Goal: Task Accomplishment & Management: Use online tool/utility

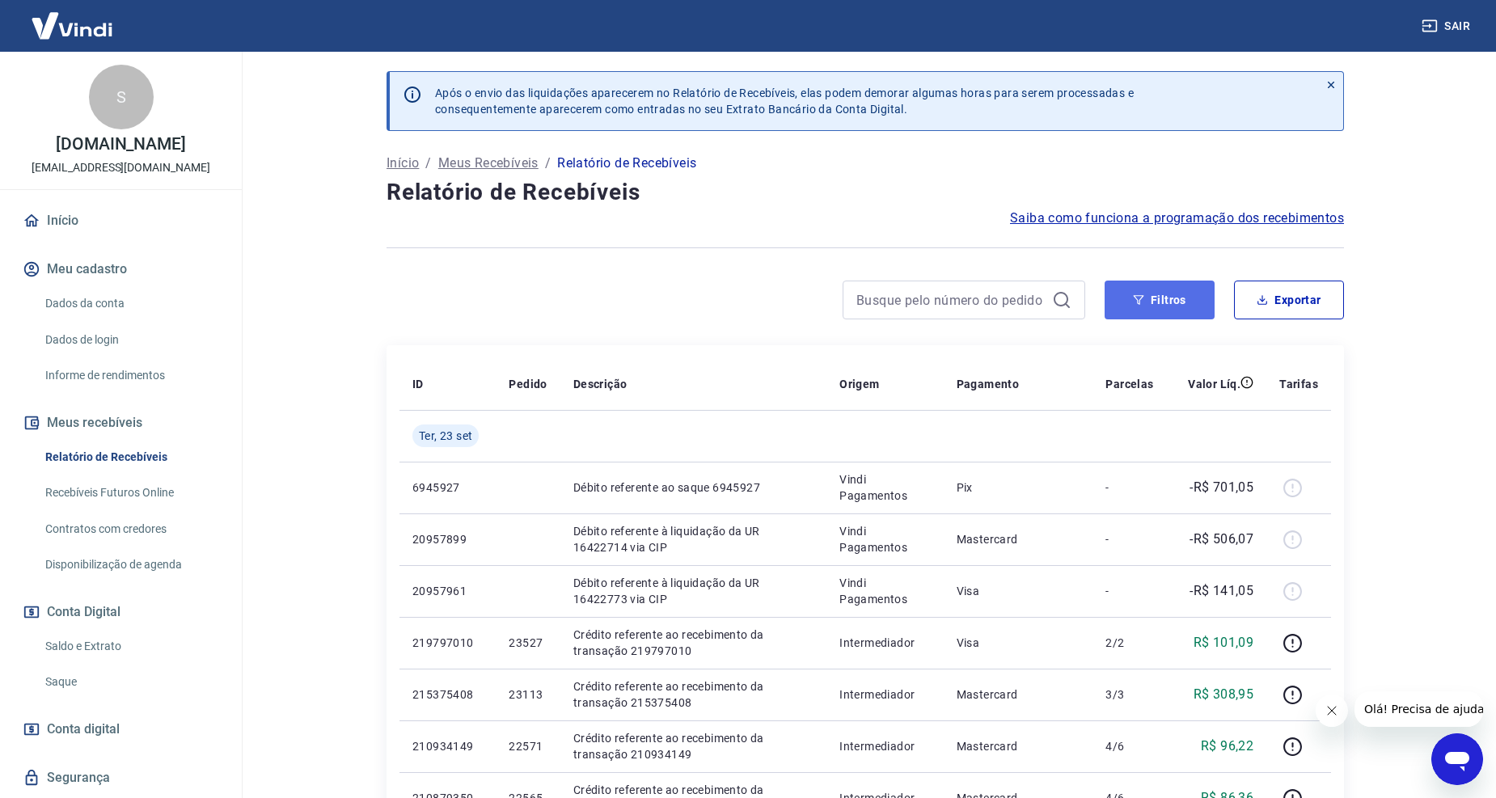
click at [1167, 285] on button "Filtros" at bounding box center [1160, 300] width 110 height 39
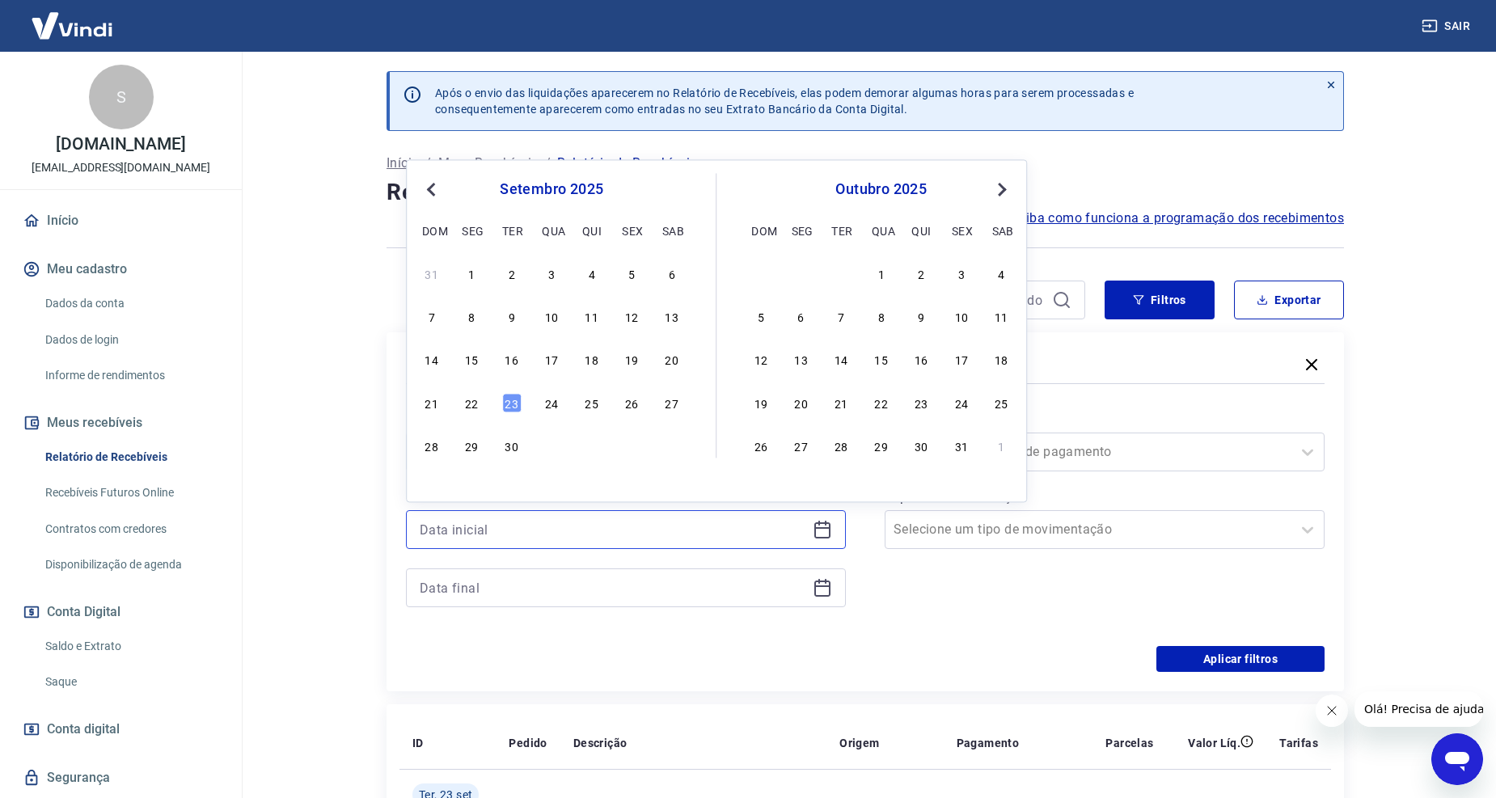
click at [707, 526] on input at bounding box center [613, 529] width 386 height 24
click at [474, 404] on div "22" at bounding box center [471, 402] width 19 height 19
type input "[DATE]"
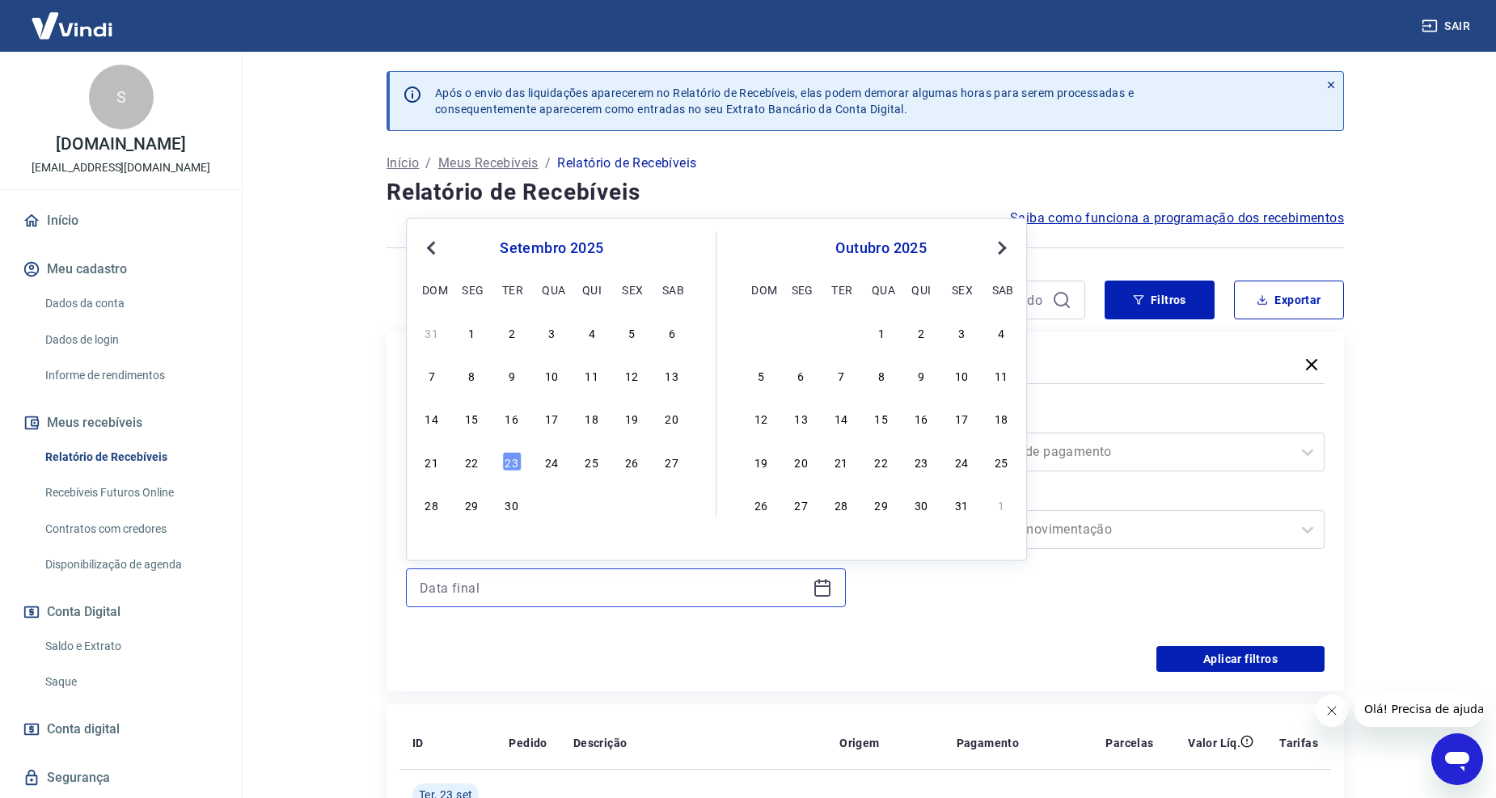
click at [489, 588] on input at bounding box center [613, 588] width 386 height 24
click at [470, 462] on div "22" at bounding box center [471, 460] width 19 height 19
type input "[DATE]"
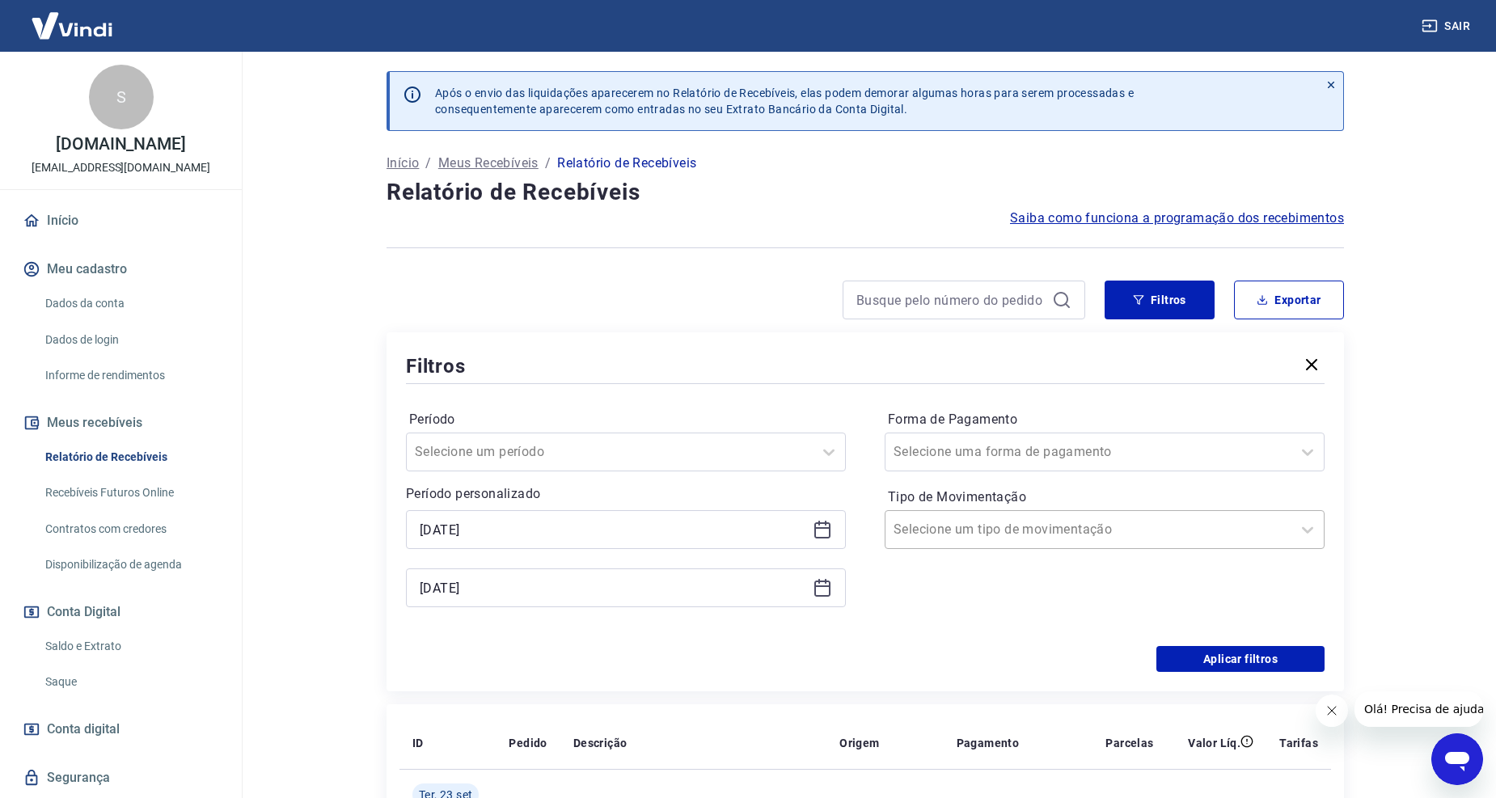
click at [1141, 518] on div at bounding box center [1088, 529] width 390 height 23
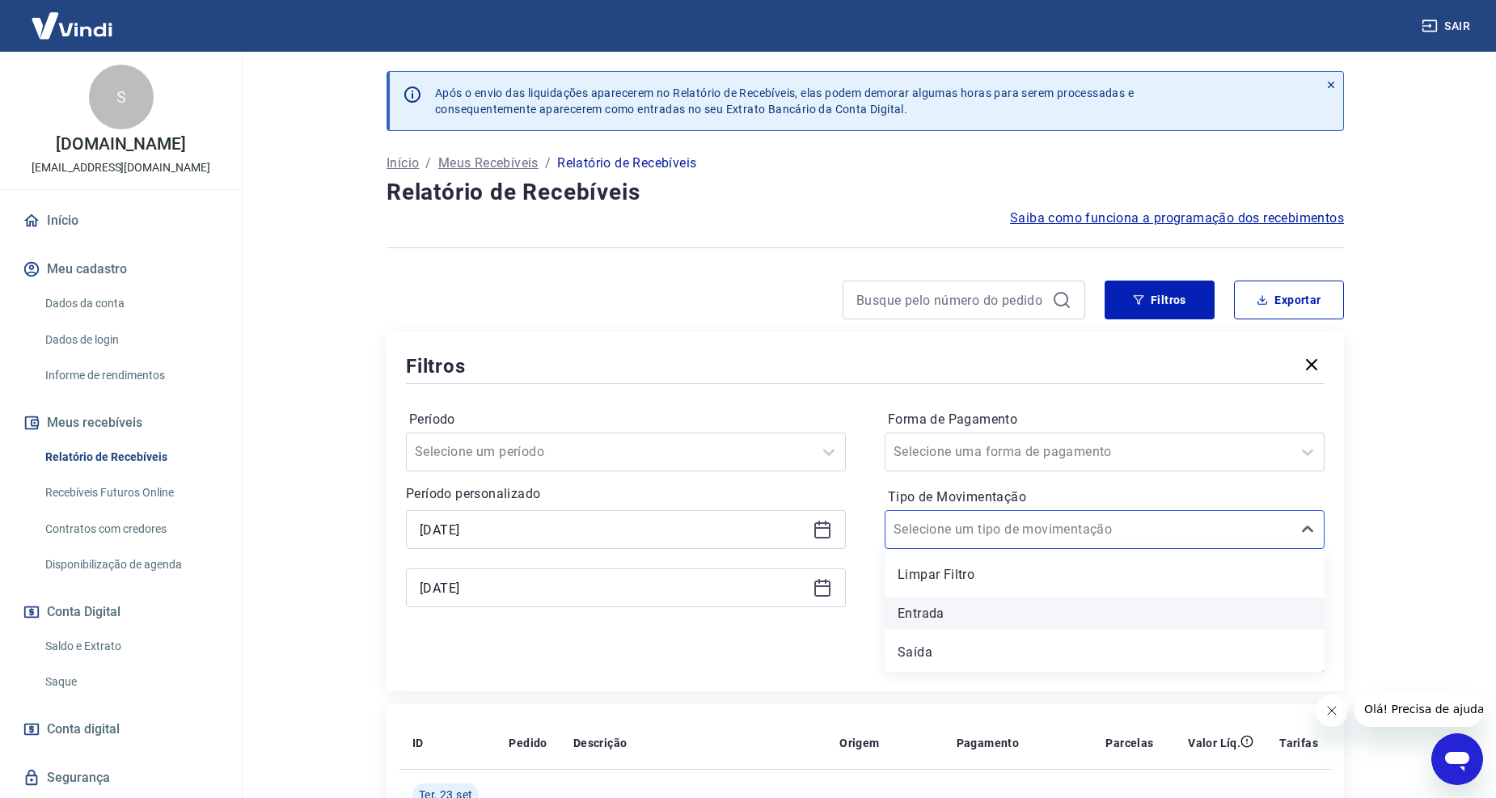
click at [940, 615] on div "Entrada" at bounding box center [1105, 614] width 440 height 32
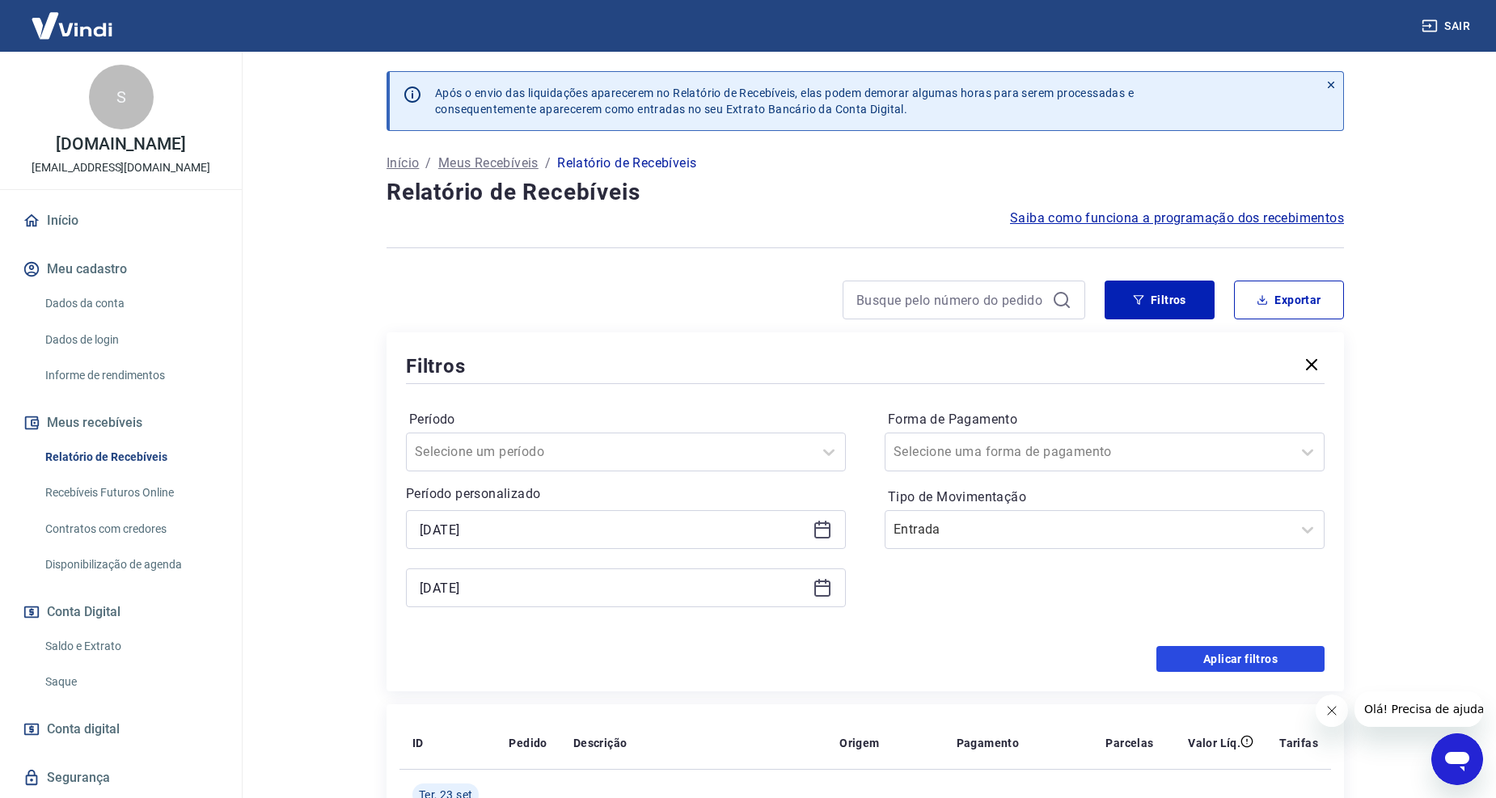
drag, startPoint x: 1206, startPoint y: 651, endPoint x: 1113, endPoint y: 579, distance: 117.6
click at [1206, 652] on button "Aplicar filtros" at bounding box center [1240, 659] width 168 height 26
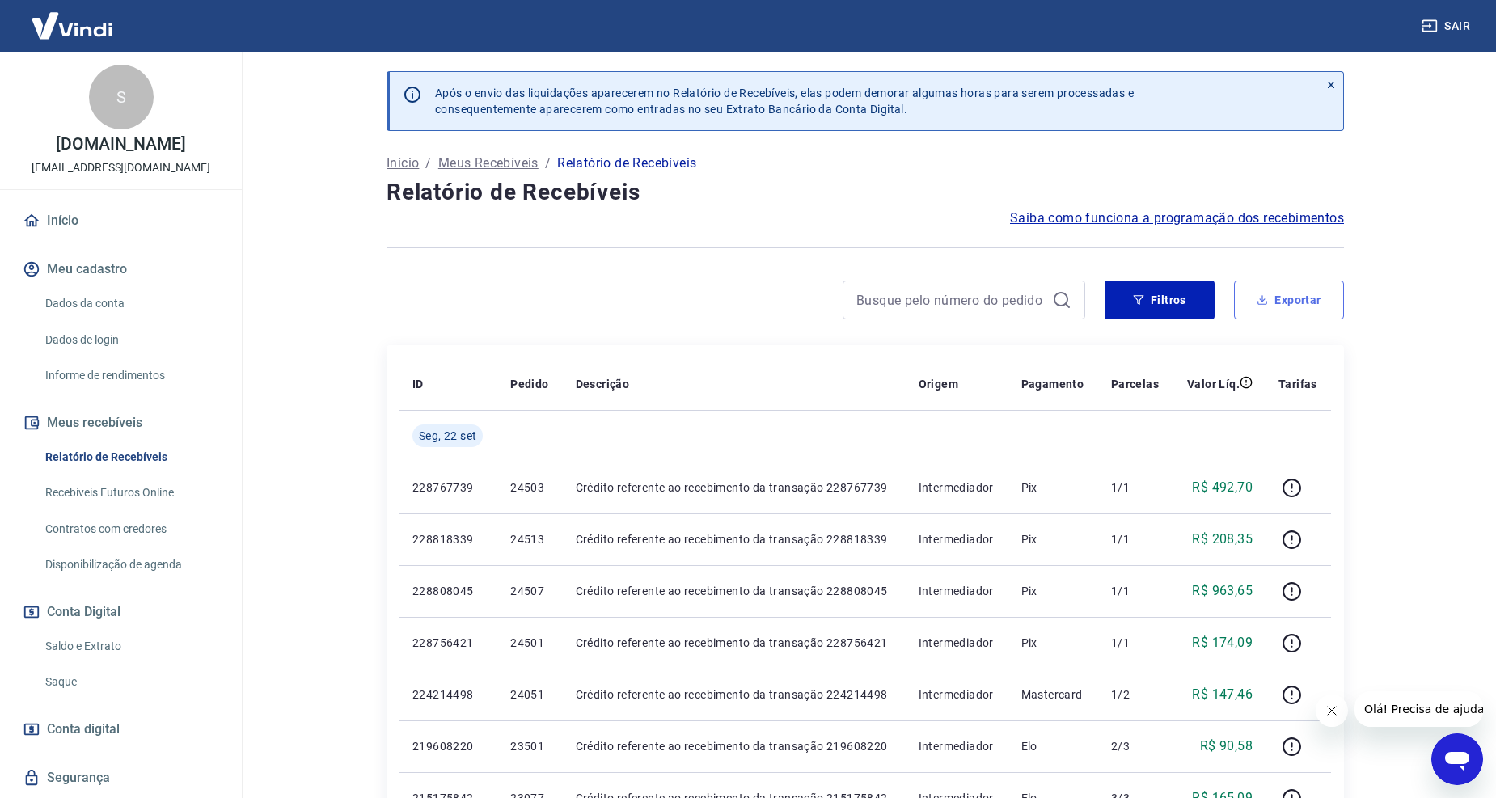
click at [1276, 297] on button "Exportar" at bounding box center [1289, 300] width 110 height 39
type input "[DATE]"
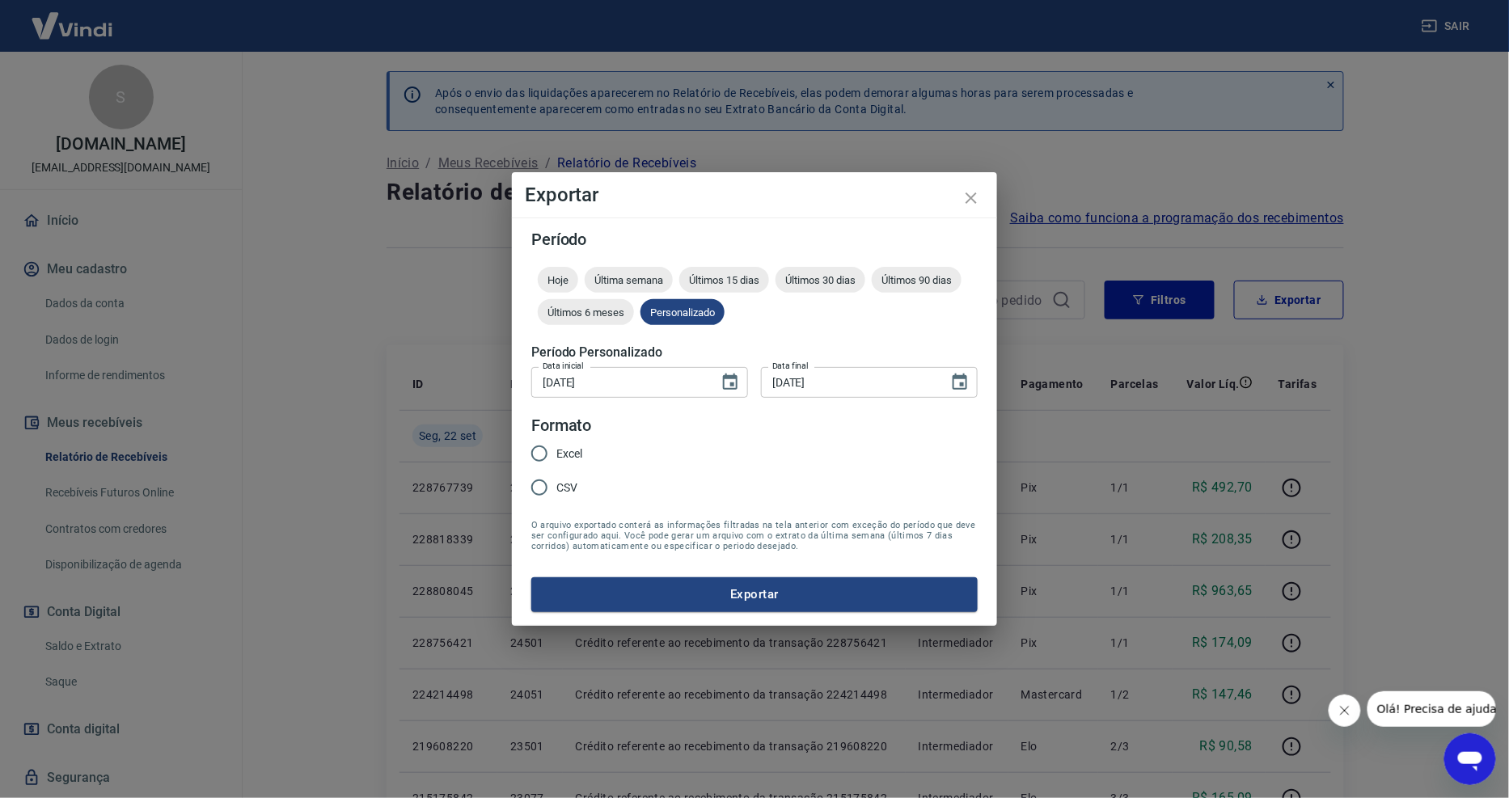
click at [568, 454] on span "Excel" at bounding box center [569, 454] width 26 height 17
click at [556, 454] on input "Excel" at bounding box center [539, 454] width 34 height 34
radio input "true"
click at [683, 603] on button "Exportar" at bounding box center [754, 594] width 446 height 34
